Goal: Transaction & Acquisition: Purchase product/service

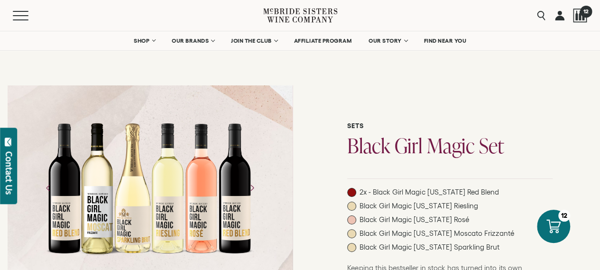
click at [584, 13] on span "12" at bounding box center [585, 11] width 12 height 12
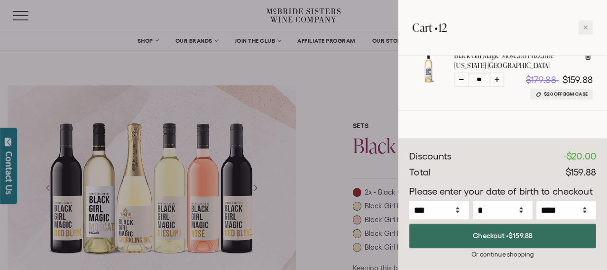
click at [507, 238] on button "Checkout • $159.88" at bounding box center [502, 236] width 187 height 24
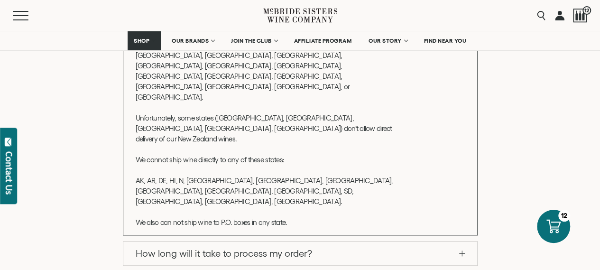
scroll to position [379, 0]
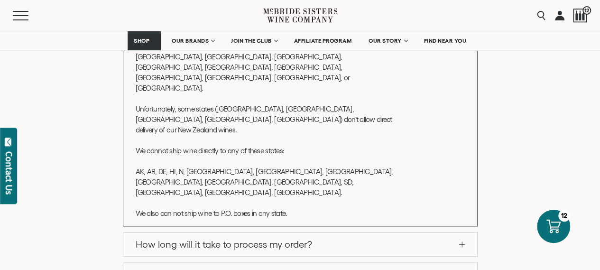
click at [348, 232] on link "How long will it take to process my order?" at bounding box center [300, 244] width 354 height 24
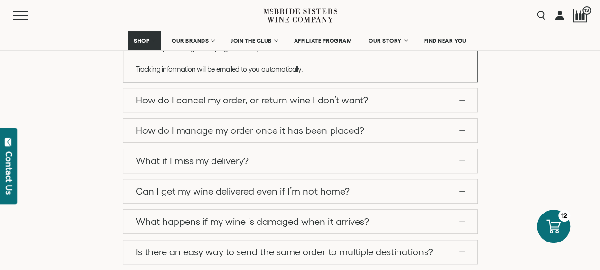
scroll to position [360, 0]
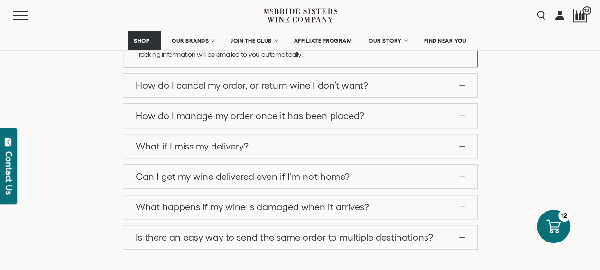
click at [348, 151] on link "What if I miss my delivery?" at bounding box center [300, 146] width 354 height 24
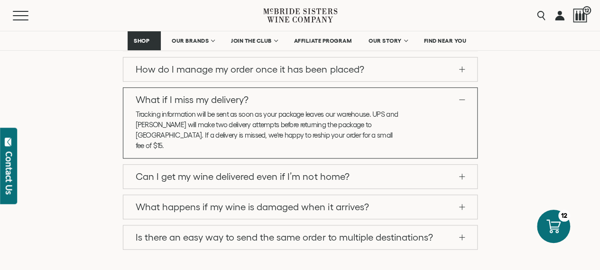
click at [372, 229] on link "Is there an easy way to send the same order to multiple destinations?" at bounding box center [300, 237] width 354 height 24
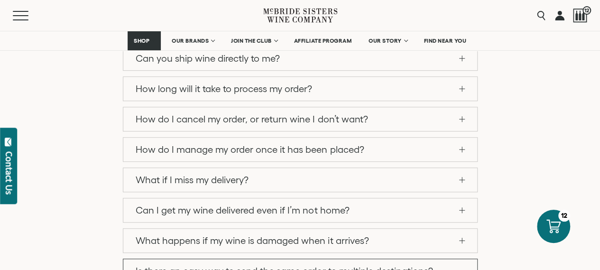
scroll to position [265, 0]
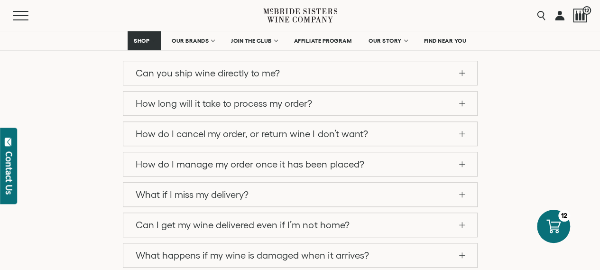
click at [265, 125] on link "How do I cancel my order, or return wine I don’t want?" at bounding box center [300, 134] width 354 height 24
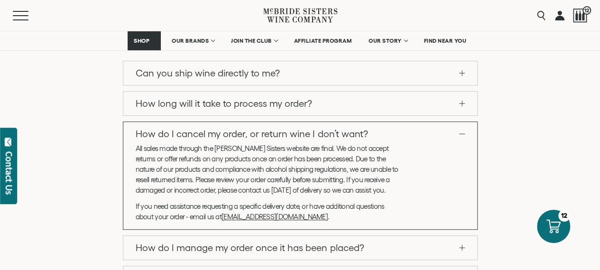
click at [305, 104] on link "How long will it take to process my order?" at bounding box center [300, 103] width 354 height 24
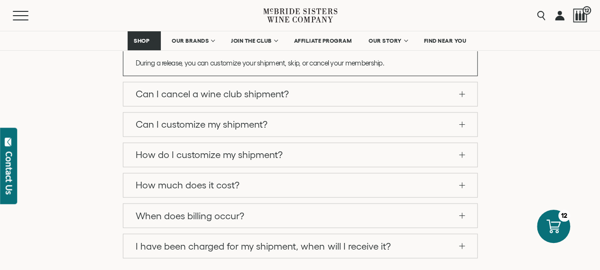
scroll to position [692, 0]
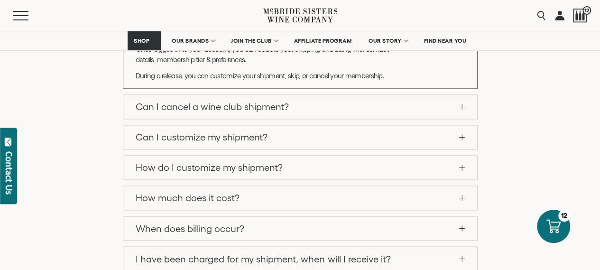
click at [263, 103] on link "Can I cancel a wine club shipment?" at bounding box center [300, 107] width 354 height 24
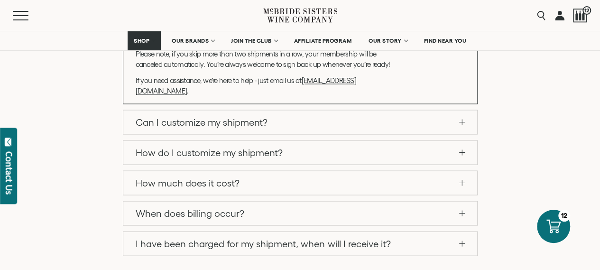
scroll to position [834, 0]
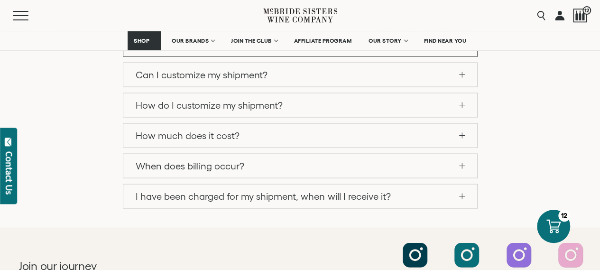
click at [243, 93] on link "How do I customize my shipment?" at bounding box center [300, 105] width 354 height 24
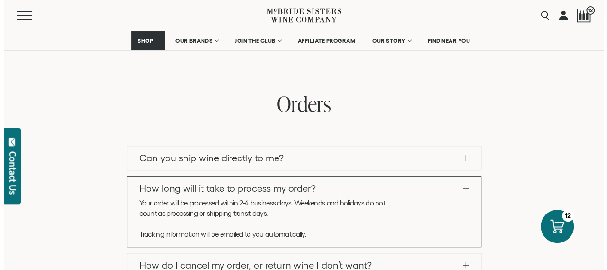
scroll to position [96, 0]
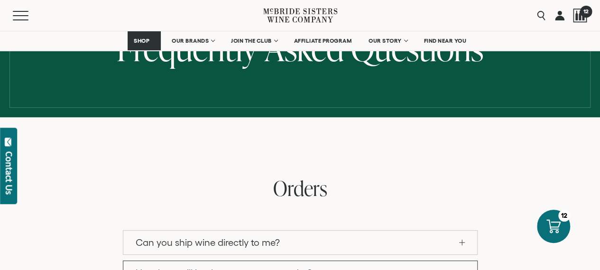
click at [586, 18] on div at bounding box center [580, 16] width 14 height 14
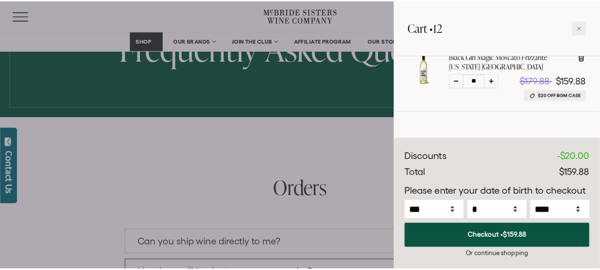
scroll to position [99, 0]
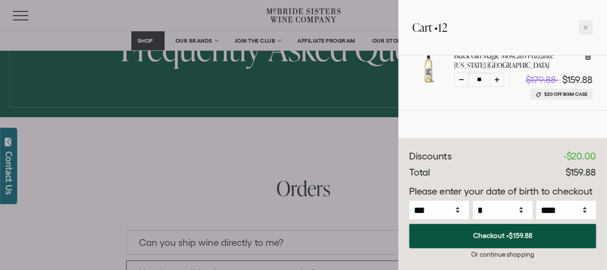
click at [574, 94] on span "$20 off BGM Case" at bounding box center [565, 94] width 43 height 7
click at [368, 99] on div at bounding box center [303, 135] width 607 height 270
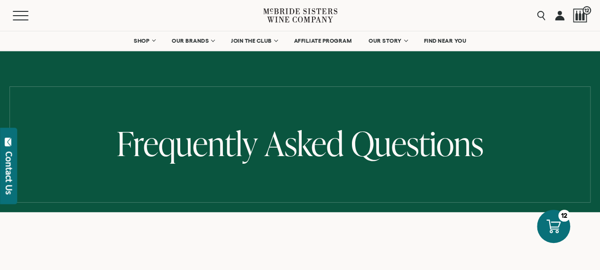
scroll to position [0, 0]
